Goal: Task Accomplishment & Management: Manage account settings

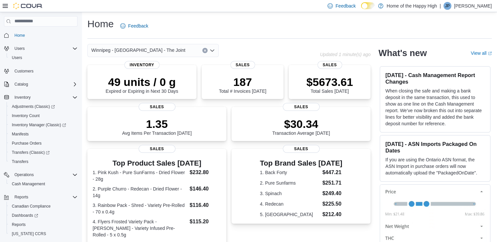
click at [451, 6] on div "JP" at bounding box center [448, 6] width 8 height 8
click at [376, 33] on div "Home Feedback" at bounding box center [289, 25] width 404 height 17
click at [24, 33] on span "Home" at bounding box center [19, 35] width 11 height 5
click at [23, 187] on span "Cash Management" at bounding box center [28, 184] width 33 height 5
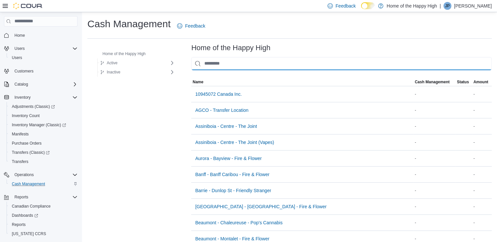
click at [208, 66] on input "This is a search bar. As you type, the results lower in the page will automatic…" at bounding box center [341, 63] width 301 height 13
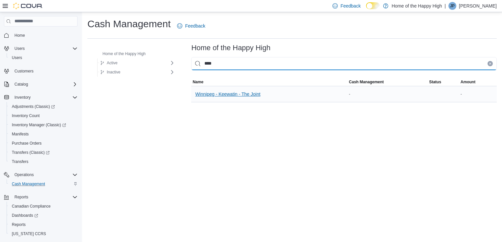
type input "****"
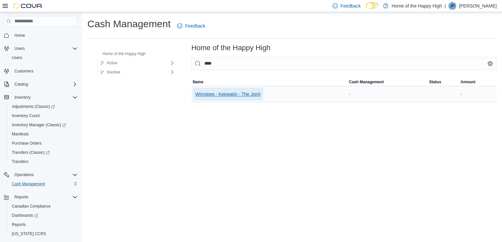
click at [206, 95] on span "Winnipeg - Keewatin - The Joint" at bounding box center [227, 94] width 65 height 7
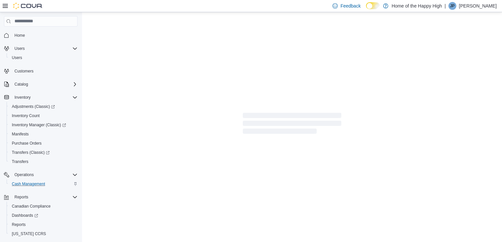
click at [206, 95] on div at bounding box center [292, 124] width 420 height 225
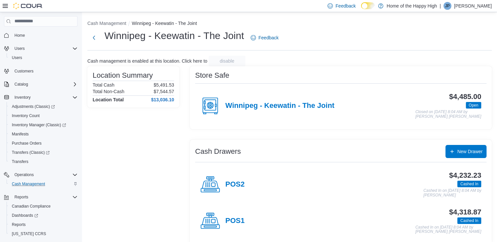
scroll to position [7, 0]
